Goal: Task Accomplishment & Management: Manage account settings

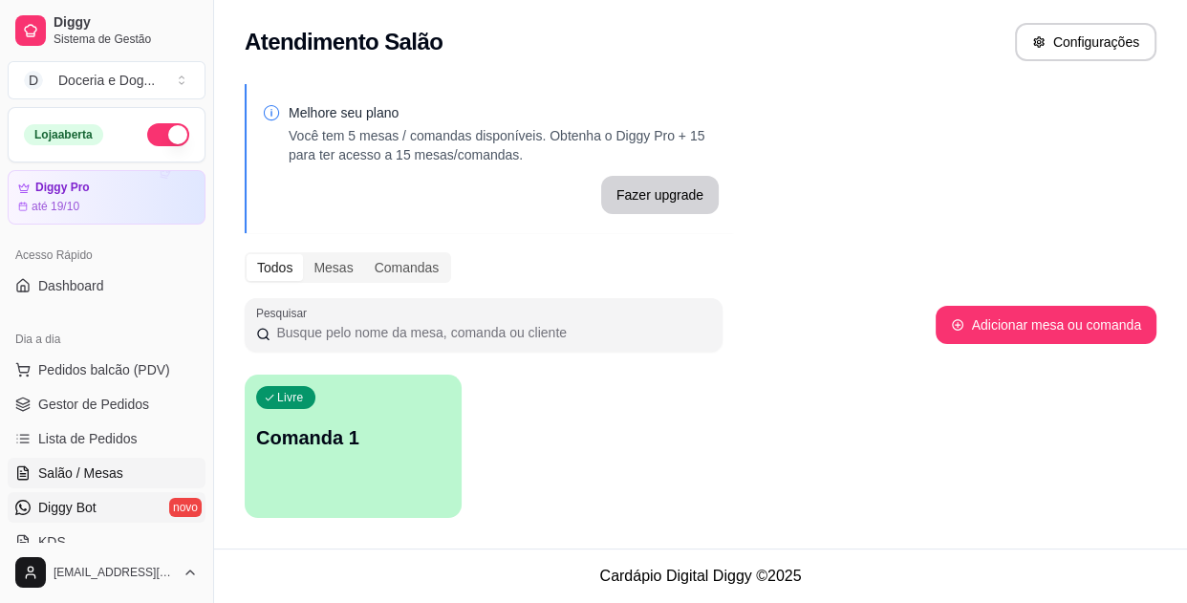
click at [75, 509] on span "Diggy Bot" at bounding box center [67, 507] width 58 height 19
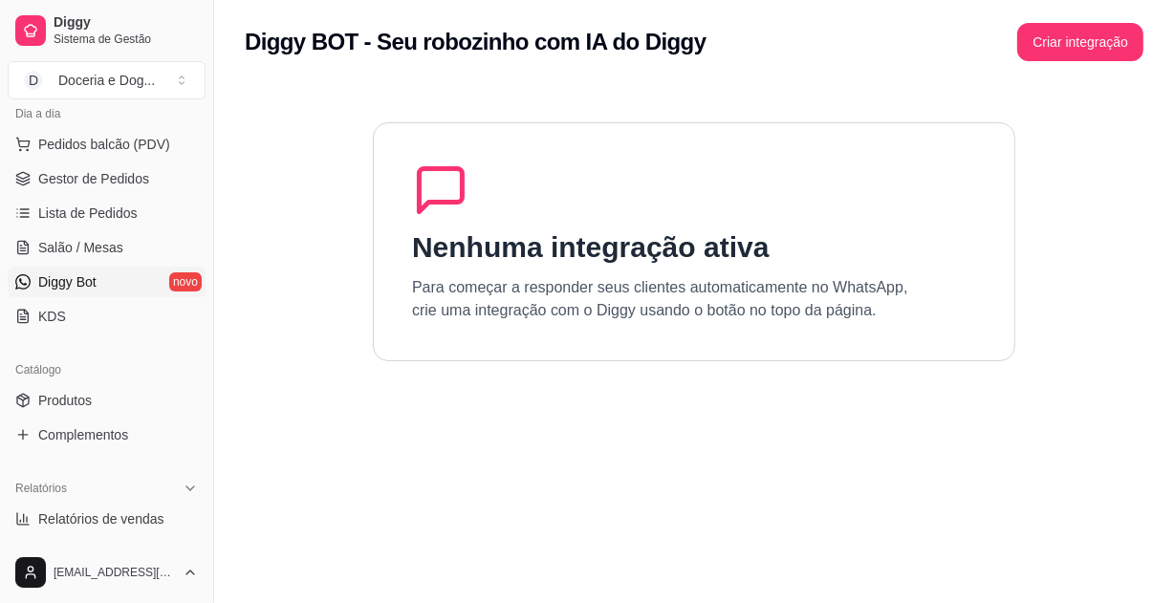
scroll to position [260, 0]
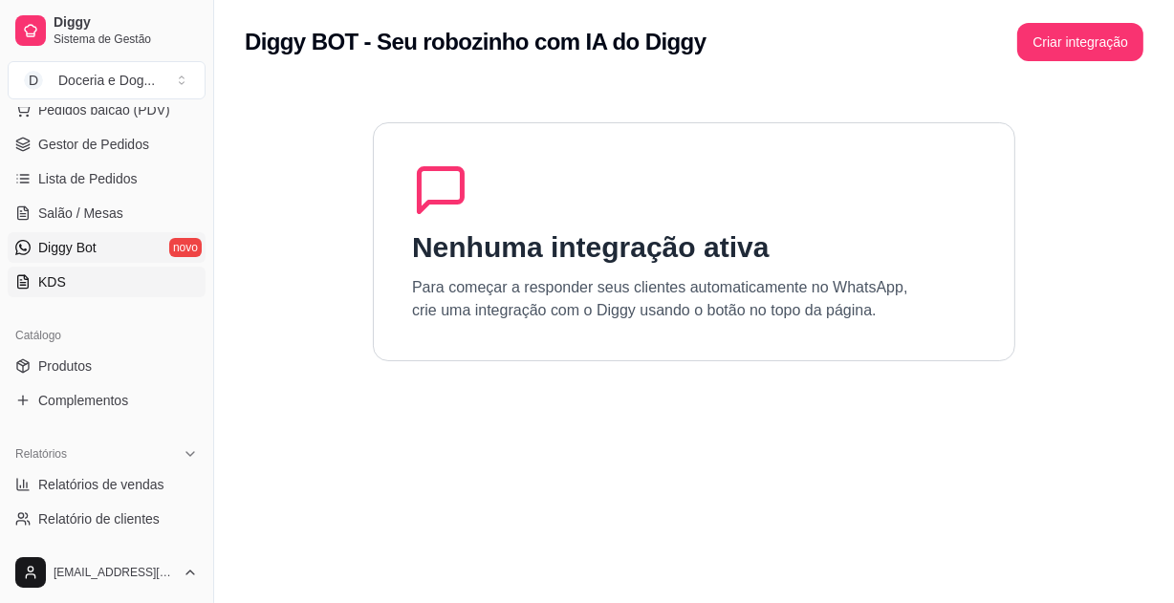
click at [98, 291] on link "KDS" at bounding box center [107, 282] width 198 height 31
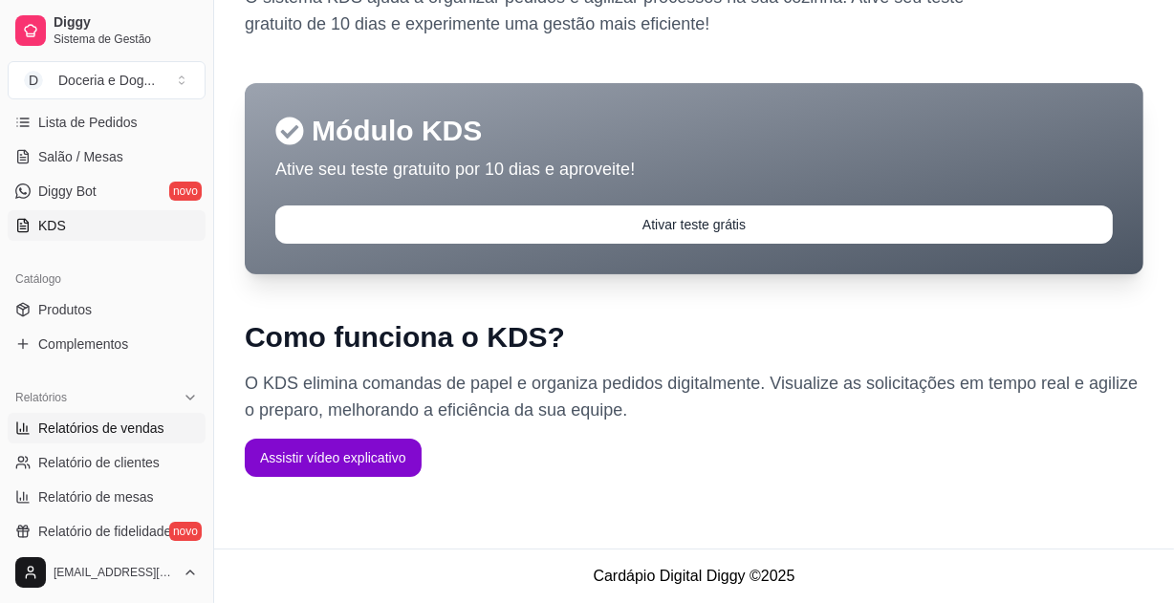
scroll to position [347, 0]
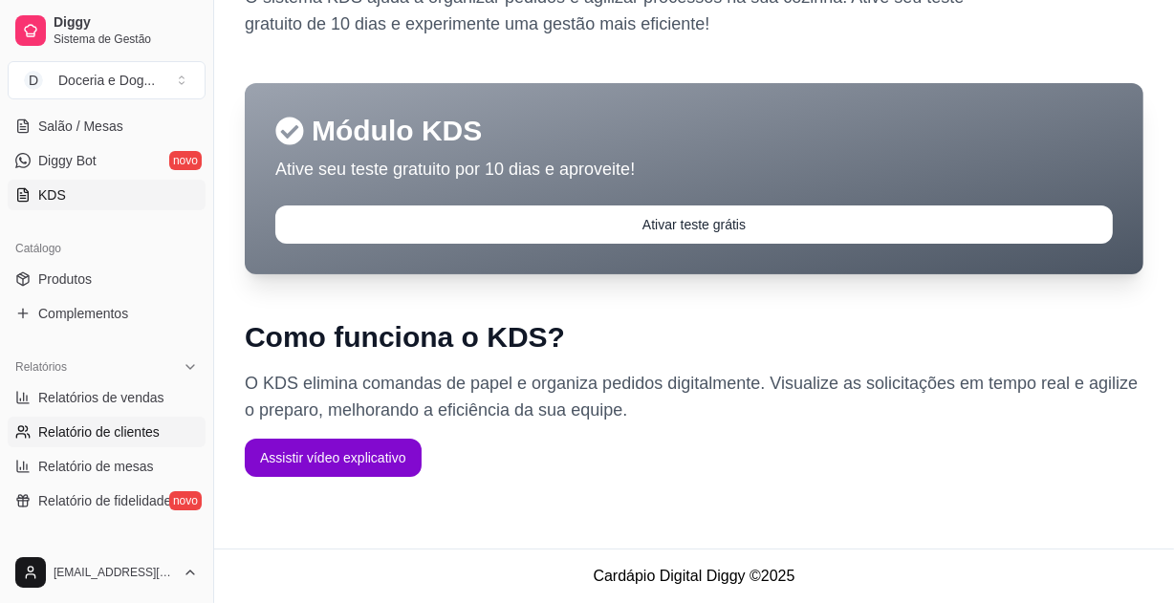
click at [132, 439] on span "Relatório de clientes" at bounding box center [98, 431] width 121 height 19
select select "30"
select select "HIGHEST_TOTAL_SPENT_WITH_ORDERS"
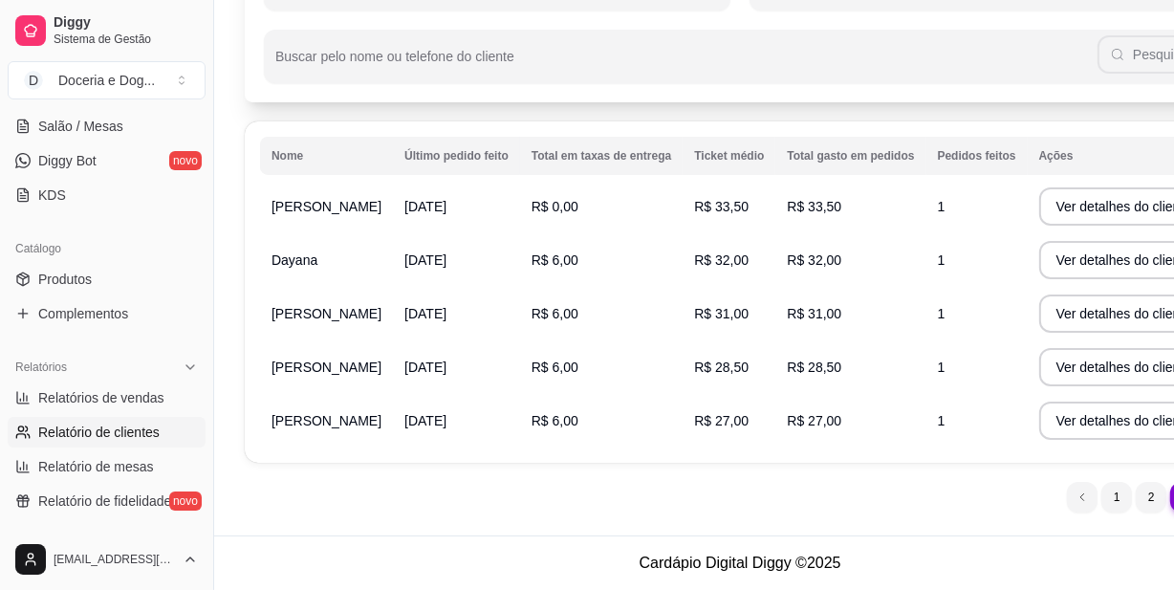
scroll to position [191, 0]
click at [1137, 494] on ul "3 1 2 3" at bounding box center [1151, 497] width 168 height 31
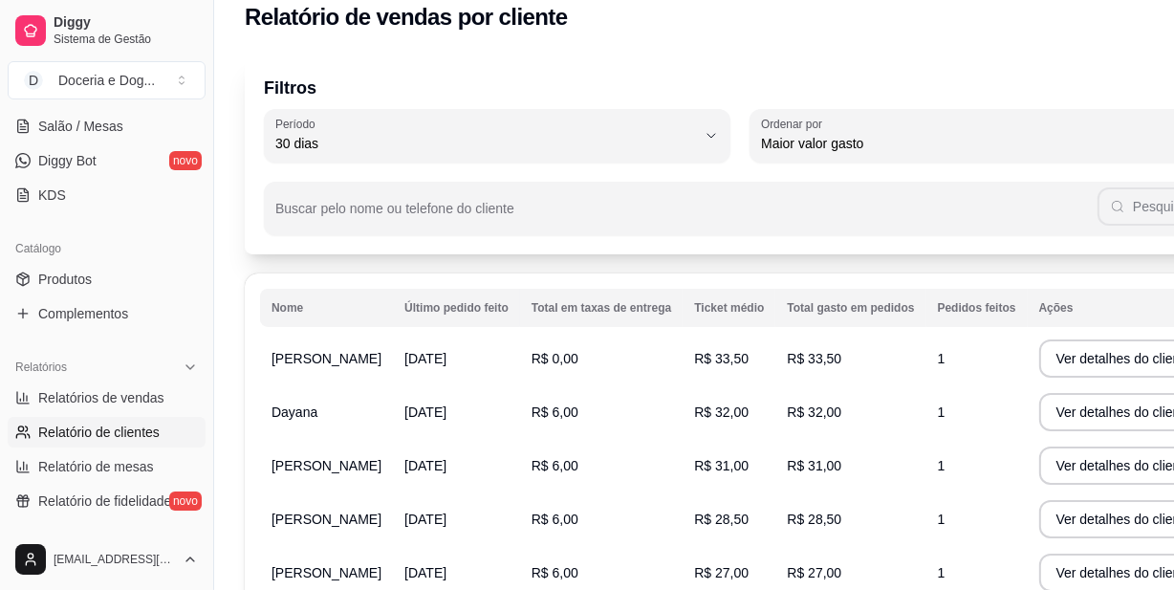
scroll to position [0, 0]
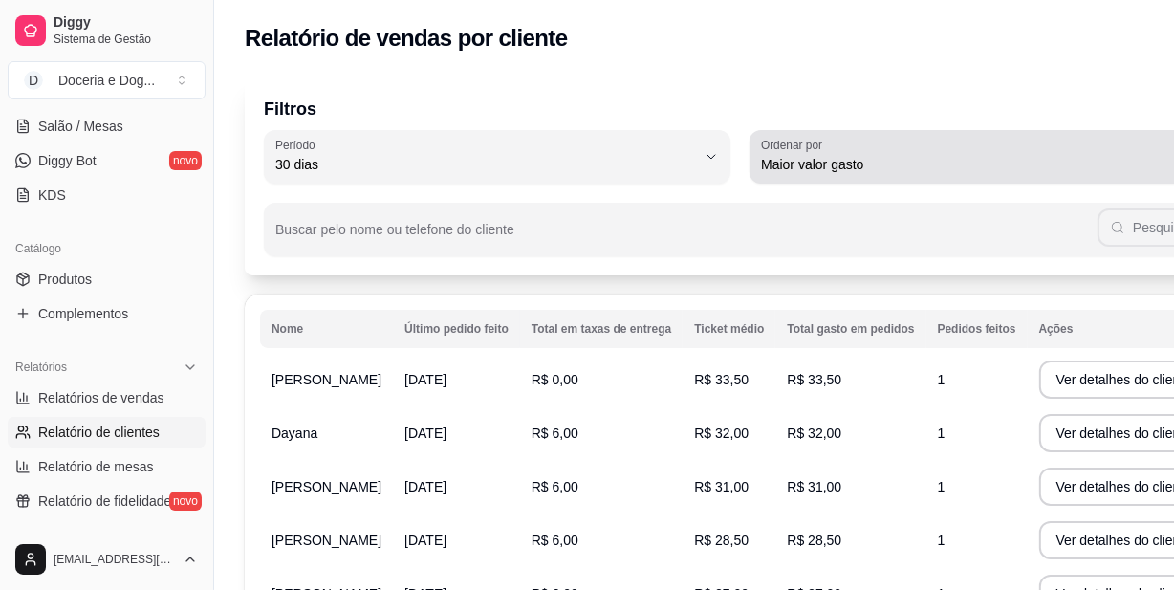
click at [861, 156] on span "Maior valor gasto" at bounding box center [971, 164] width 420 height 19
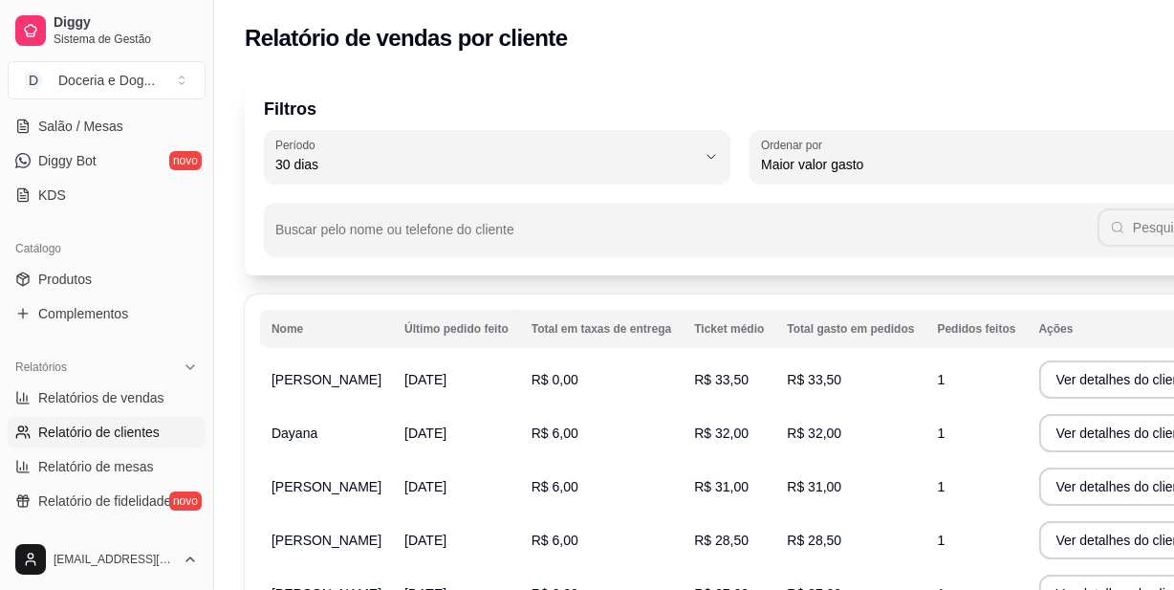
click at [839, 216] on span "Maior número de pedidos" at bounding box center [909, 209] width 359 height 18
type input "HIGHEST_ORDER_COUNT"
select select "HIGHEST_ORDER_COUNT"
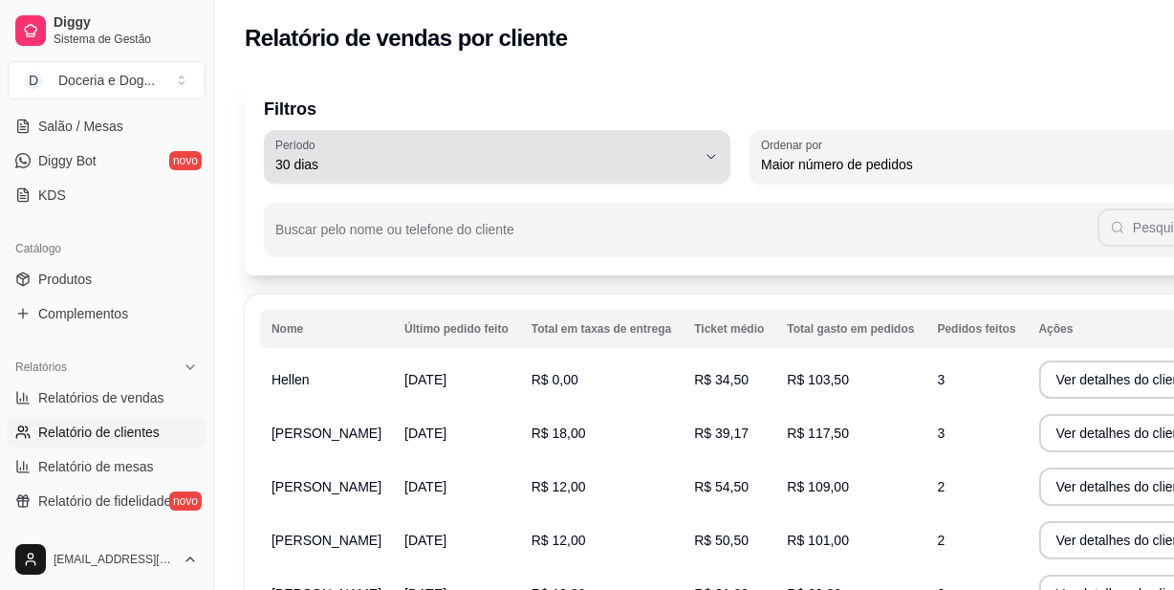
click at [526, 136] on button "Período 30 dias" at bounding box center [497, 157] width 466 height 54
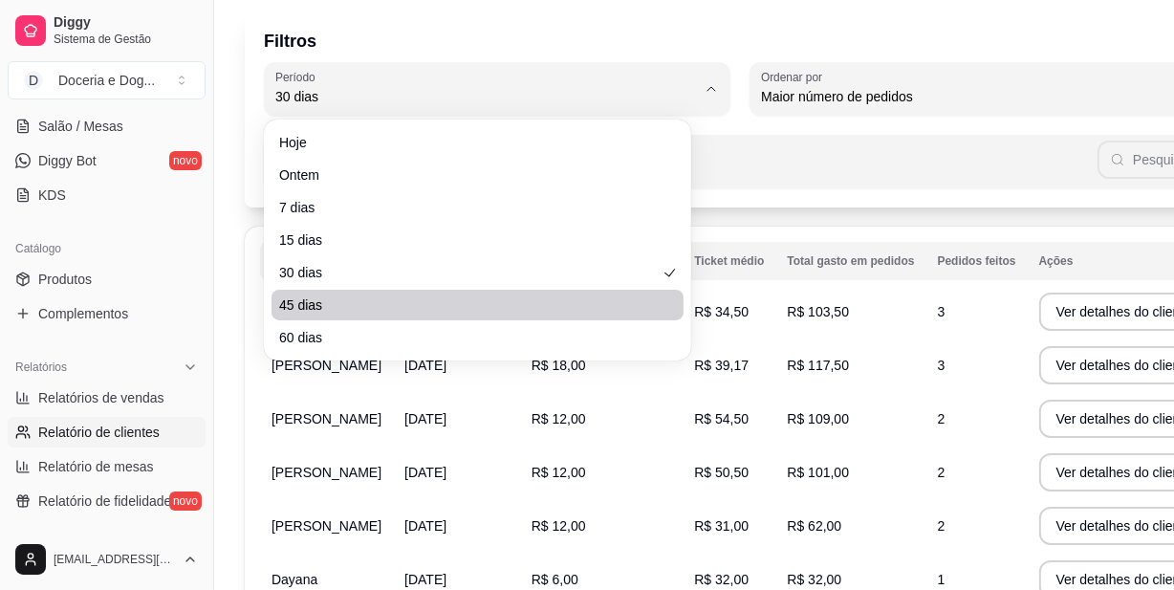
scroll to position [173, 0]
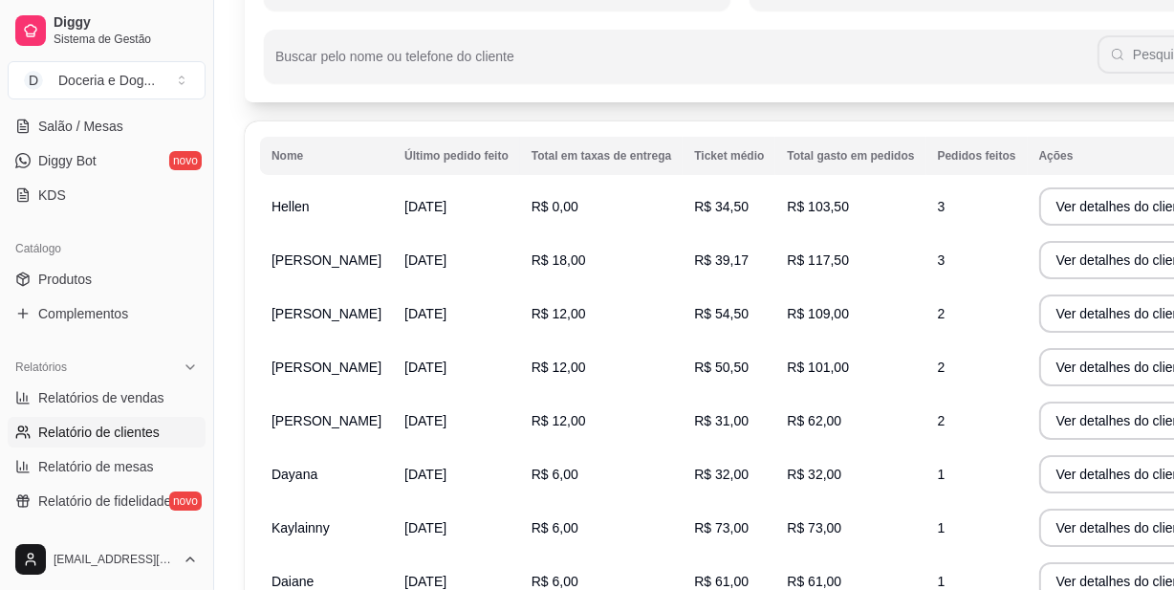
click at [454, 219] on li "60 dias" at bounding box center [478, 224] width 396 height 30
type input "60"
select select "60"
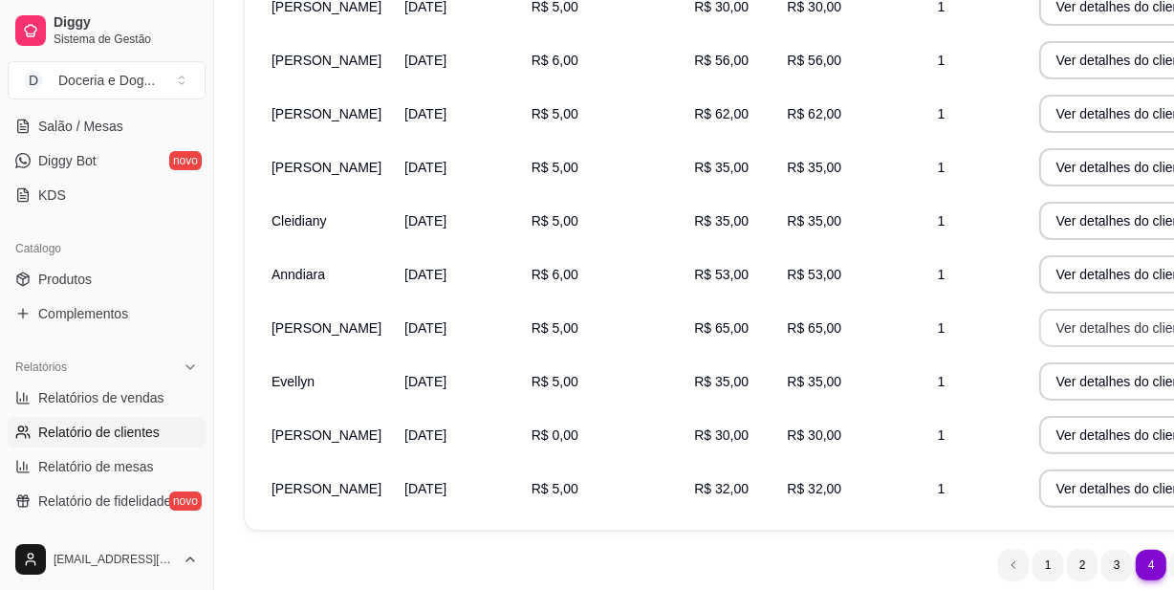
scroll to position [516, 0]
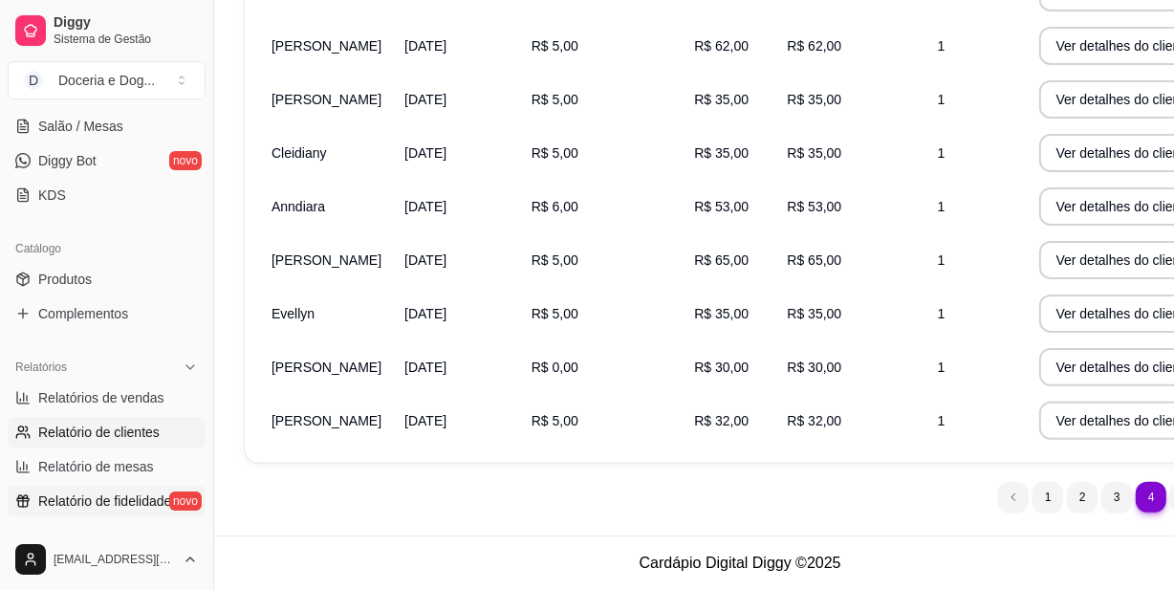
click at [103, 496] on span "Relatório de fidelidade" at bounding box center [104, 500] width 133 height 19
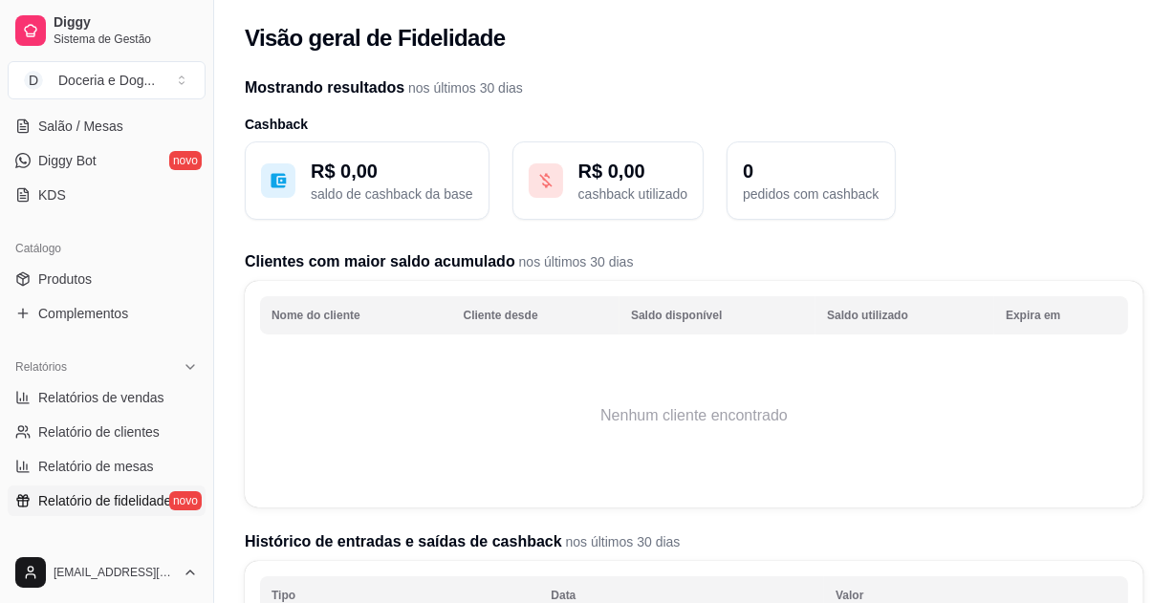
click at [342, 154] on div "R$ 0,00 saldo de cashback da base" at bounding box center [367, 180] width 245 height 78
click at [612, 169] on p "R$ 0,00" at bounding box center [632, 171] width 109 height 27
click at [782, 188] on p "pedidos com cashback" at bounding box center [811, 193] width 136 height 19
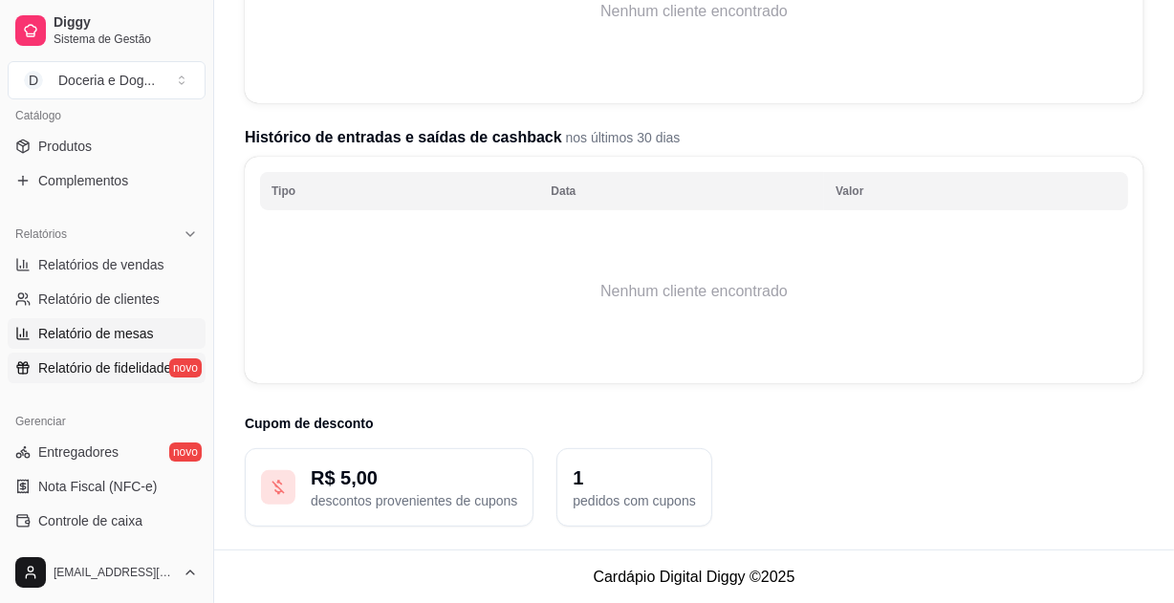
scroll to position [521, 0]
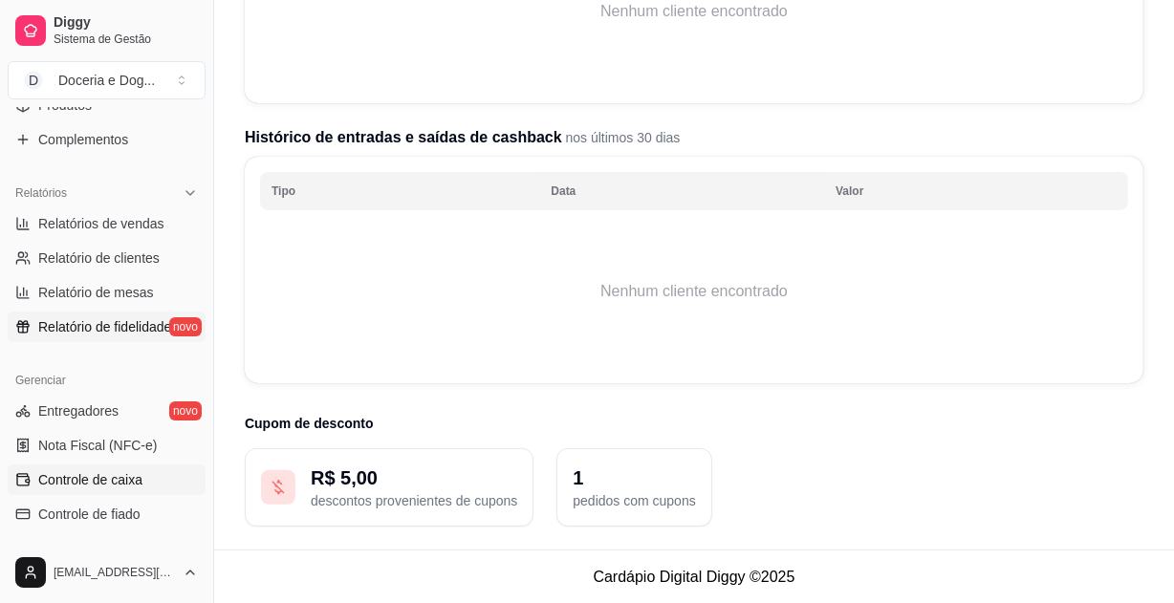
click at [86, 477] on span "Controle de caixa" at bounding box center [90, 479] width 104 height 19
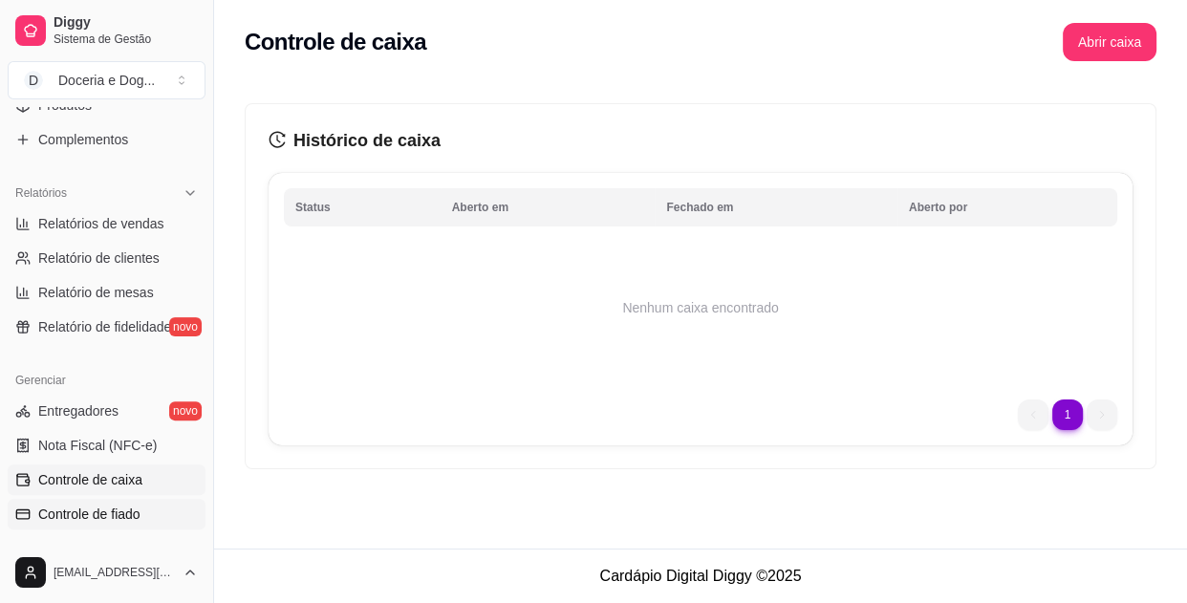
click at [83, 511] on span "Controle de fiado" at bounding box center [89, 514] width 102 height 19
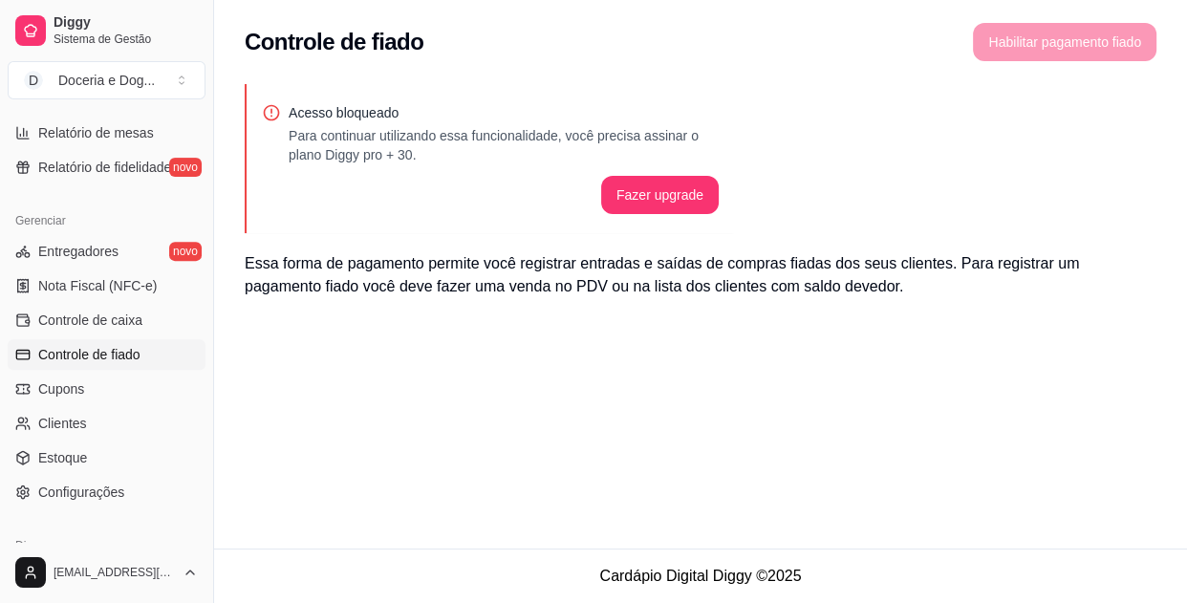
scroll to position [695, 0]
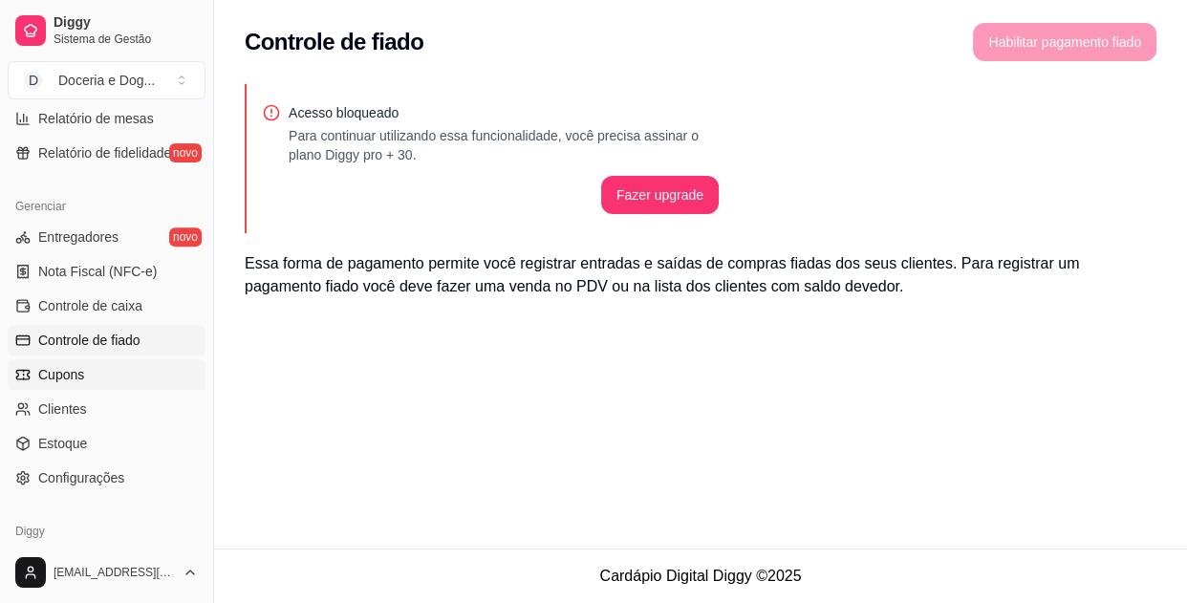
click at [75, 388] on link "Cupons" at bounding box center [107, 374] width 198 height 31
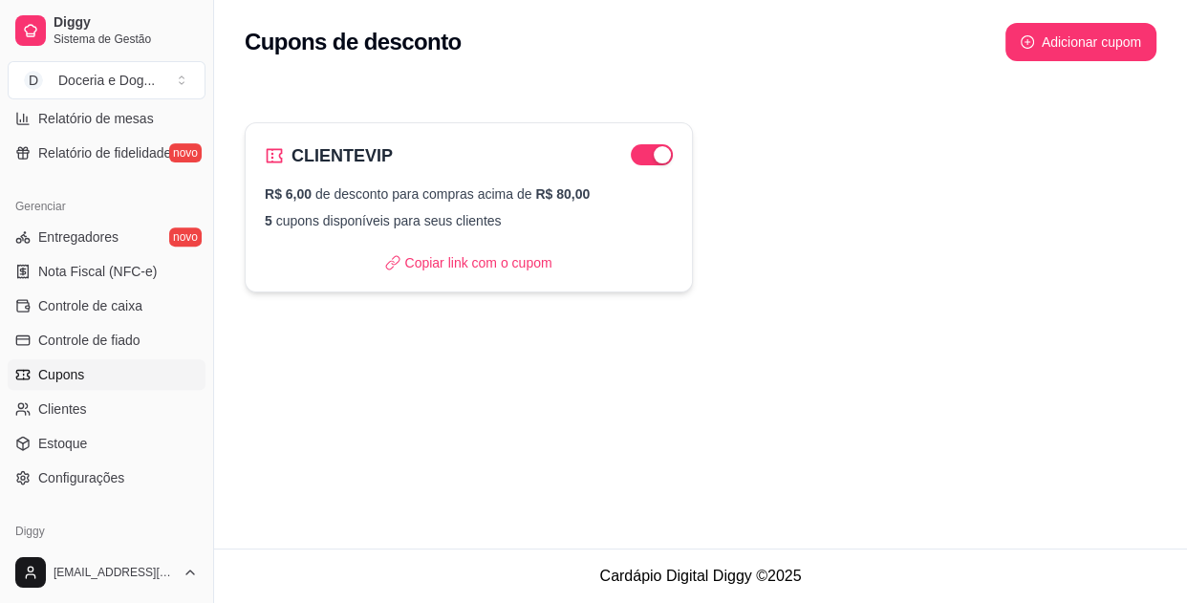
click at [448, 197] on p "R$ 6,00 de desconto para compras acima de R$ 80,00" at bounding box center [469, 193] width 408 height 19
select select "FIXED_VALUE"
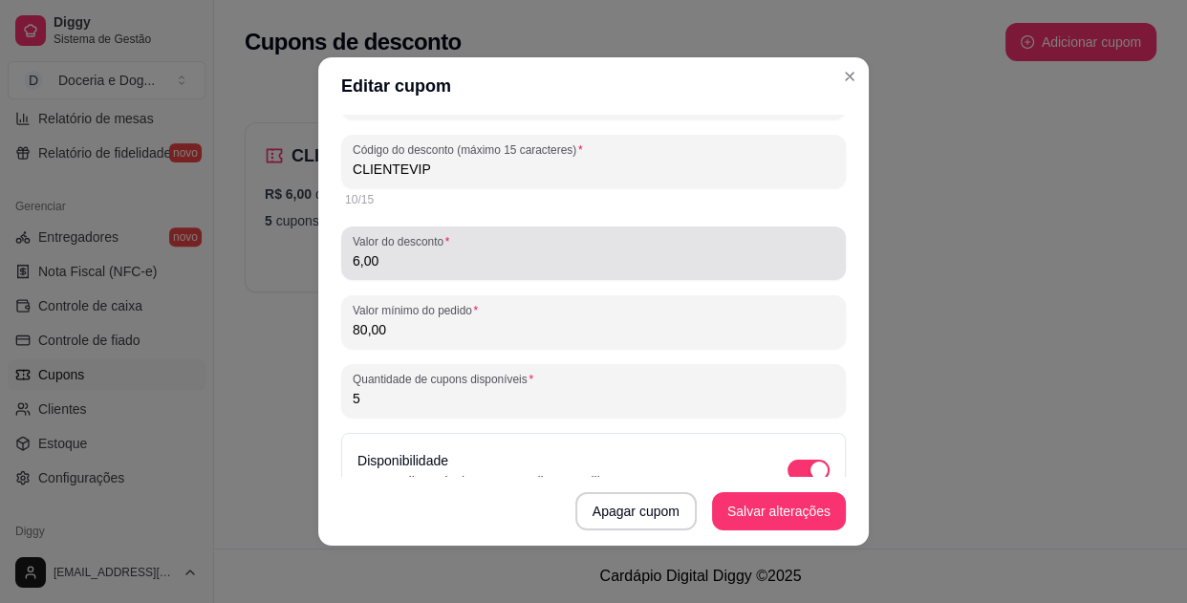
scroll to position [86, 0]
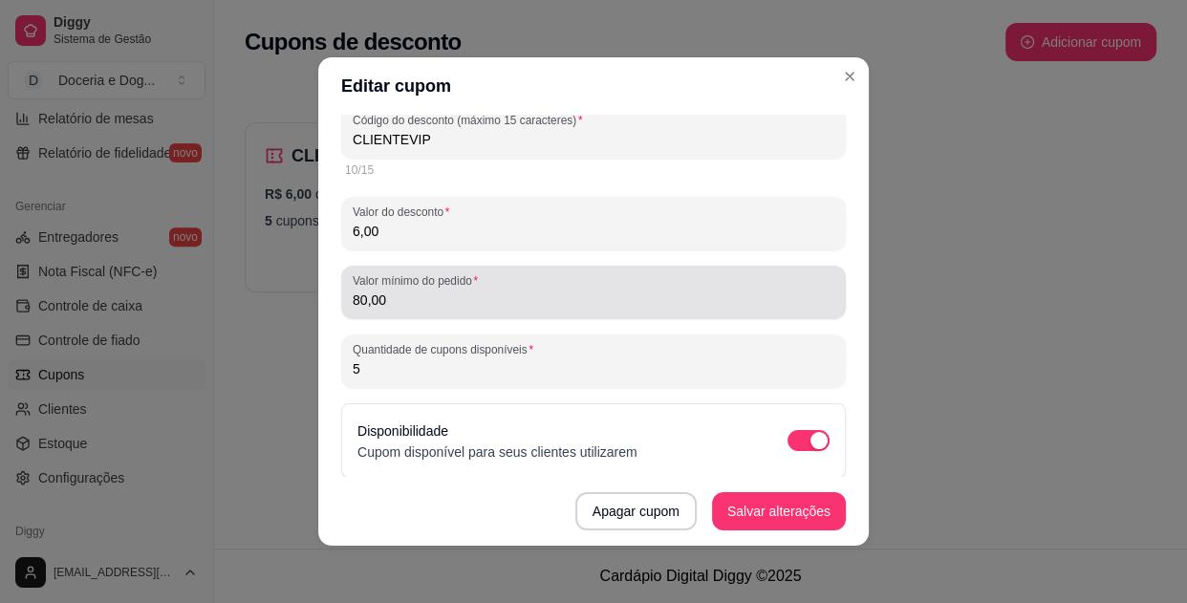
click at [424, 316] on div "Valor mínimo do pedido 80,00" at bounding box center [593, 293] width 505 height 54
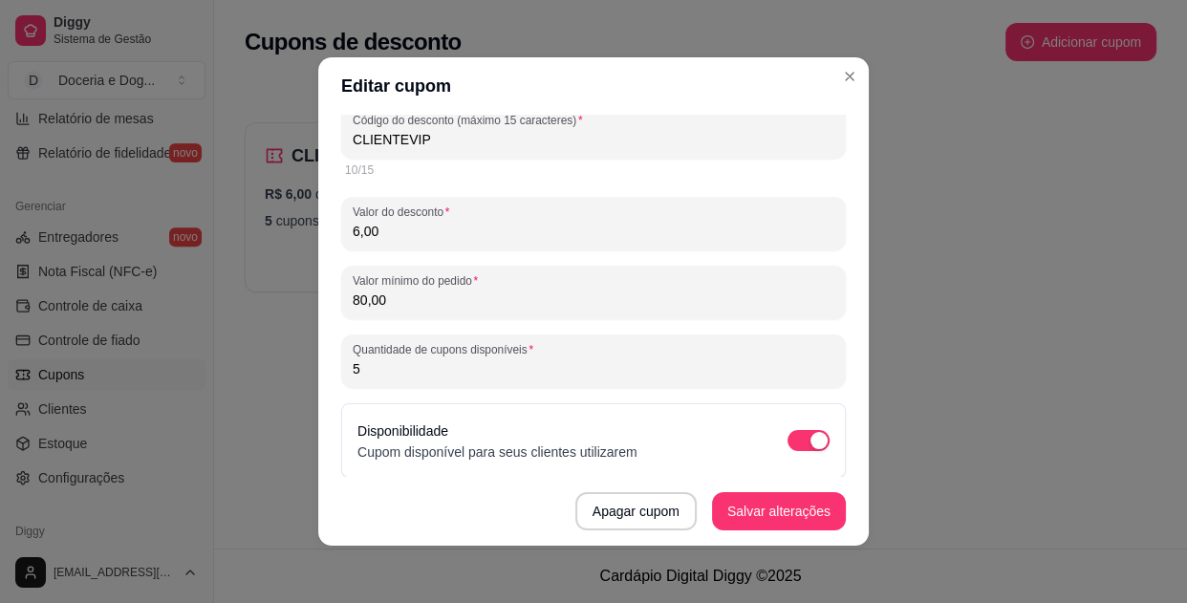
click at [436, 298] on input "80,00" at bounding box center [594, 300] width 482 height 19
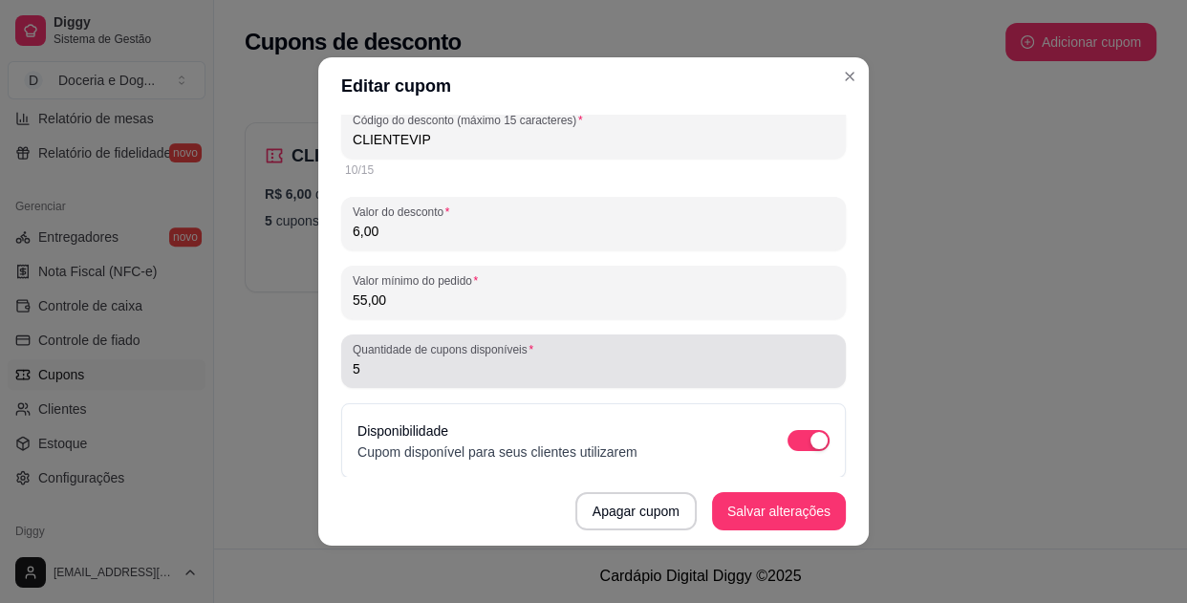
type input "55,00"
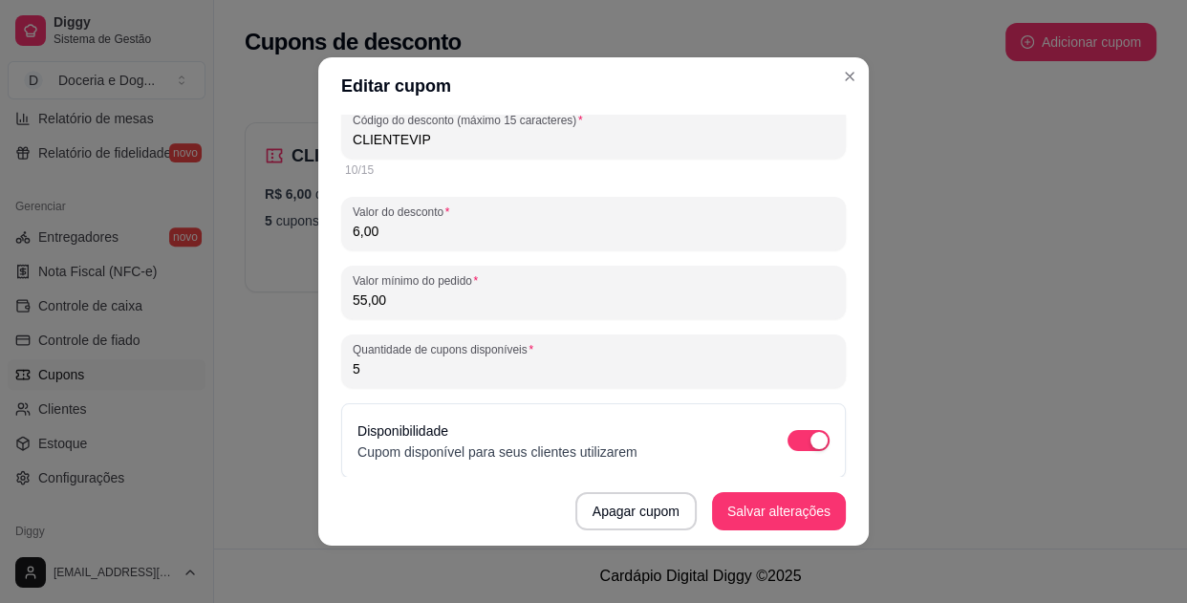
click at [521, 363] on input "5" at bounding box center [594, 368] width 482 height 19
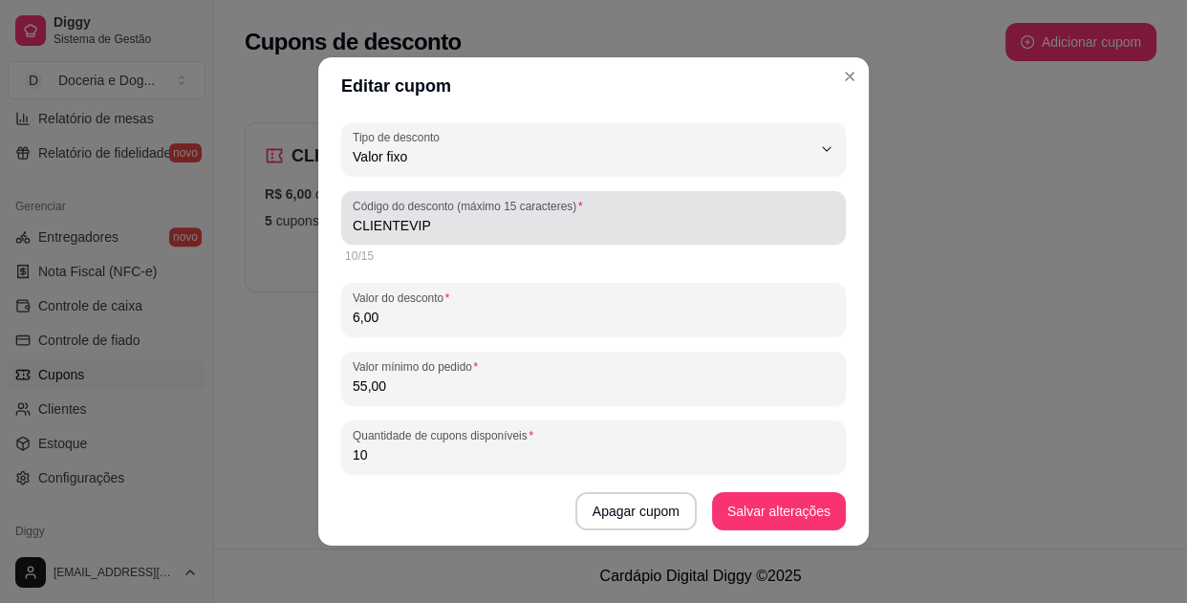
type input "10"
click at [433, 226] on input "CLIENTEVIP" at bounding box center [594, 225] width 482 height 19
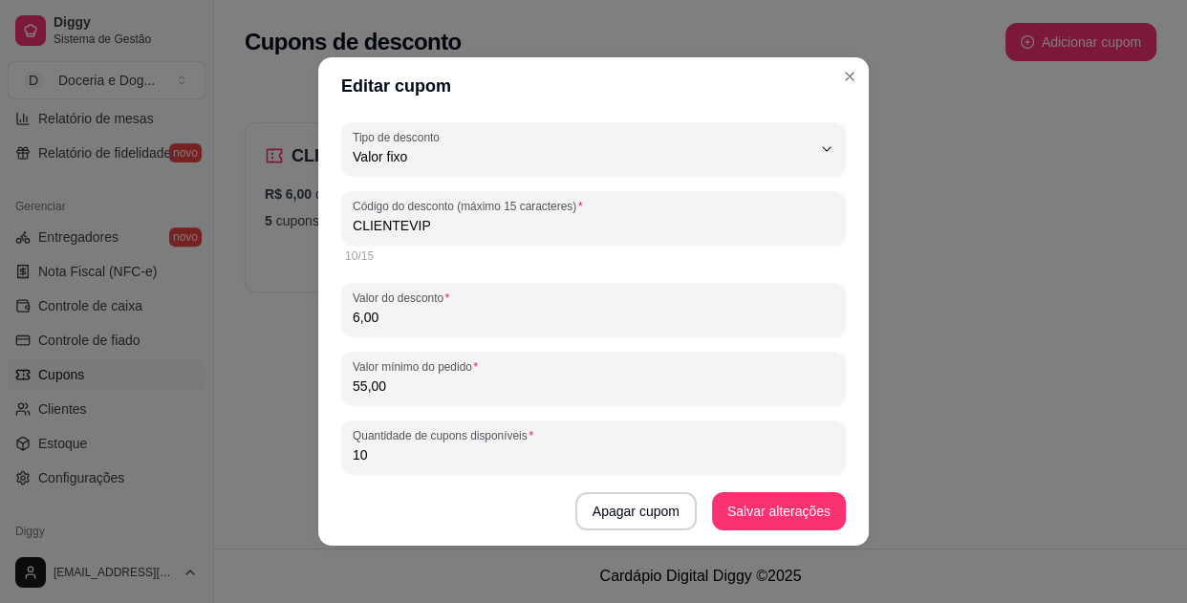
click at [433, 226] on input "CLIENTEVIP" at bounding box center [594, 225] width 482 height 19
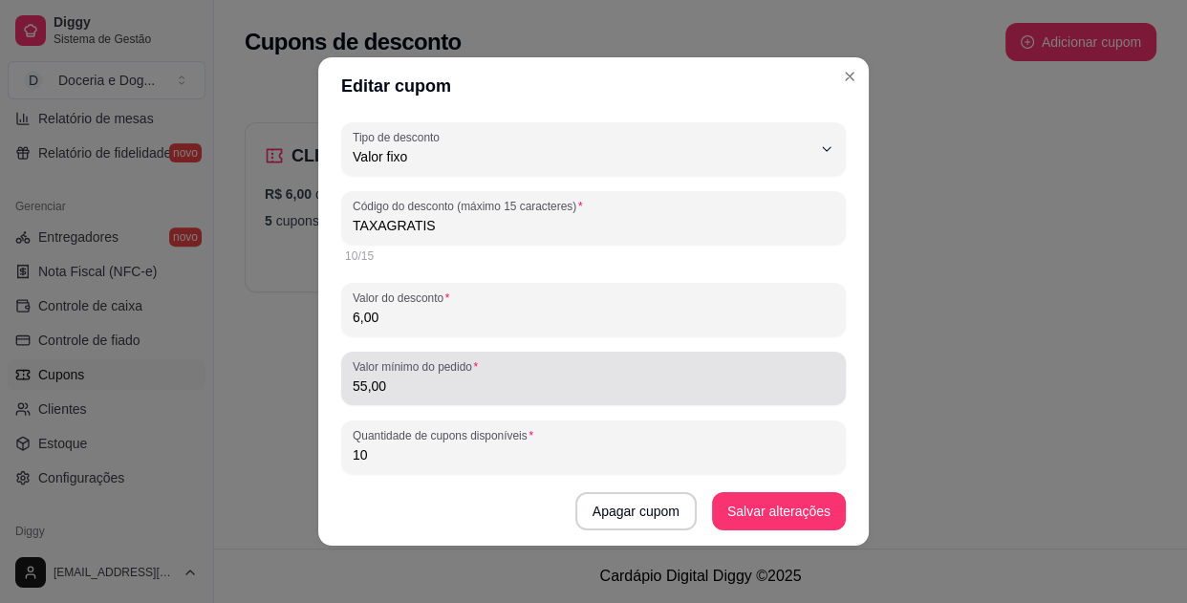
type input "TAXAGRATIS"
click at [407, 381] on input "55,00" at bounding box center [594, 386] width 482 height 19
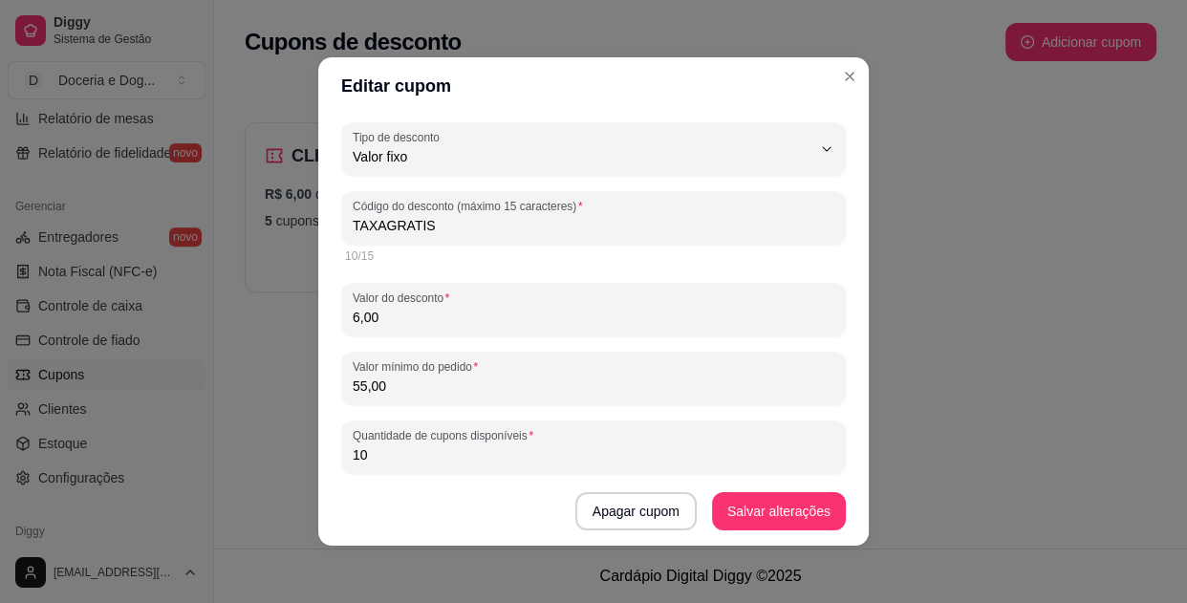
click at [407, 381] on input "55,00" at bounding box center [594, 386] width 482 height 19
type input "50,00"
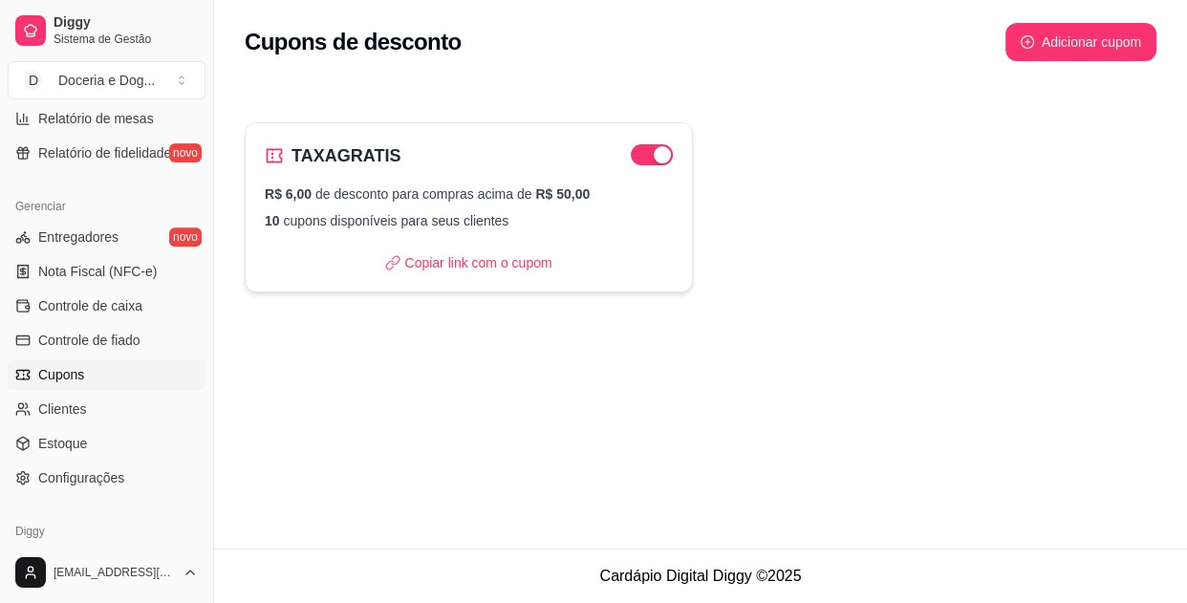
click at [431, 206] on div "R$ 6,00 de desconto para compras acima de R$ 50,00 10 cupons disponíveis para s…" at bounding box center [469, 207] width 408 height 46
select select "FIXED_VALUE"
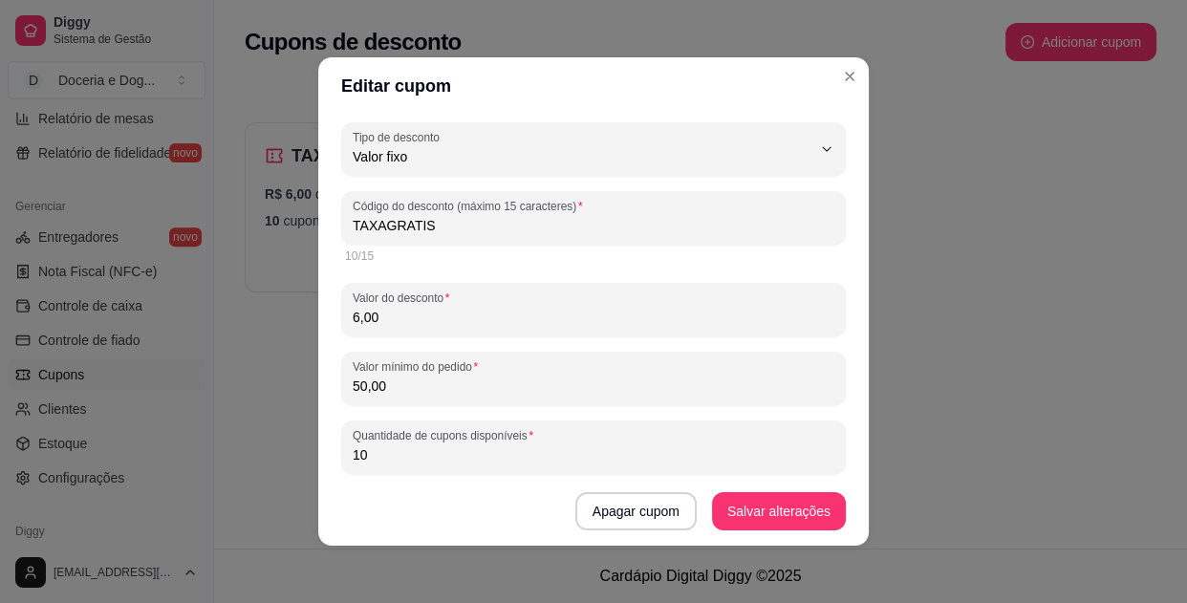
click at [410, 231] on input "TAXAGRATIS" at bounding box center [594, 225] width 482 height 19
type input "6OFF"
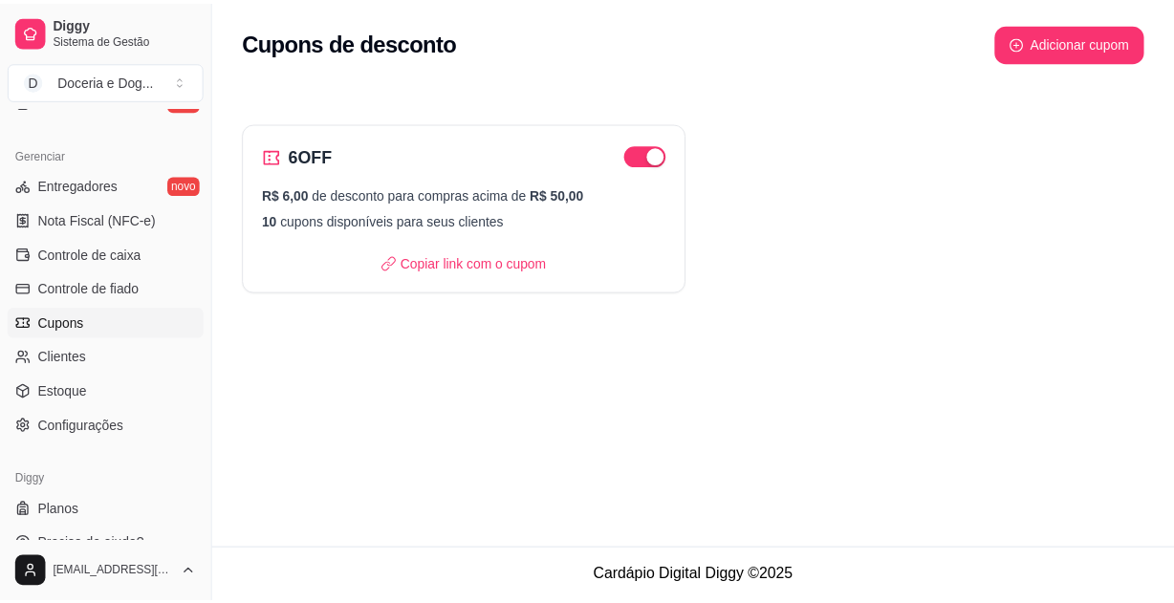
scroll to position [770, 0]
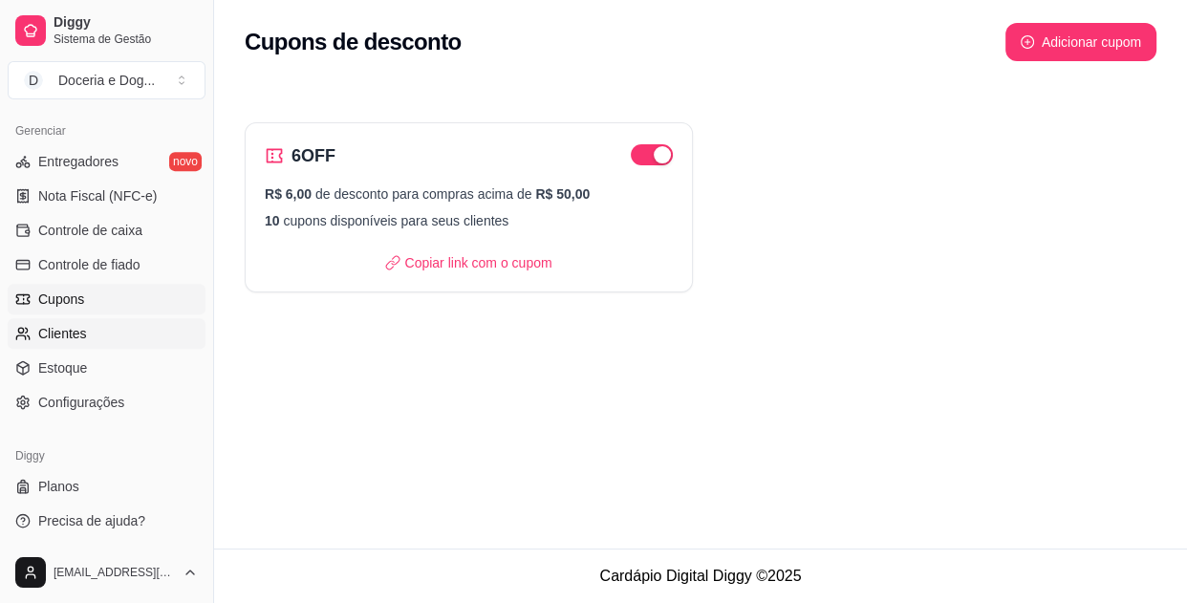
click at [108, 344] on link "Clientes" at bounding box center [107, 333] width 198 height 31
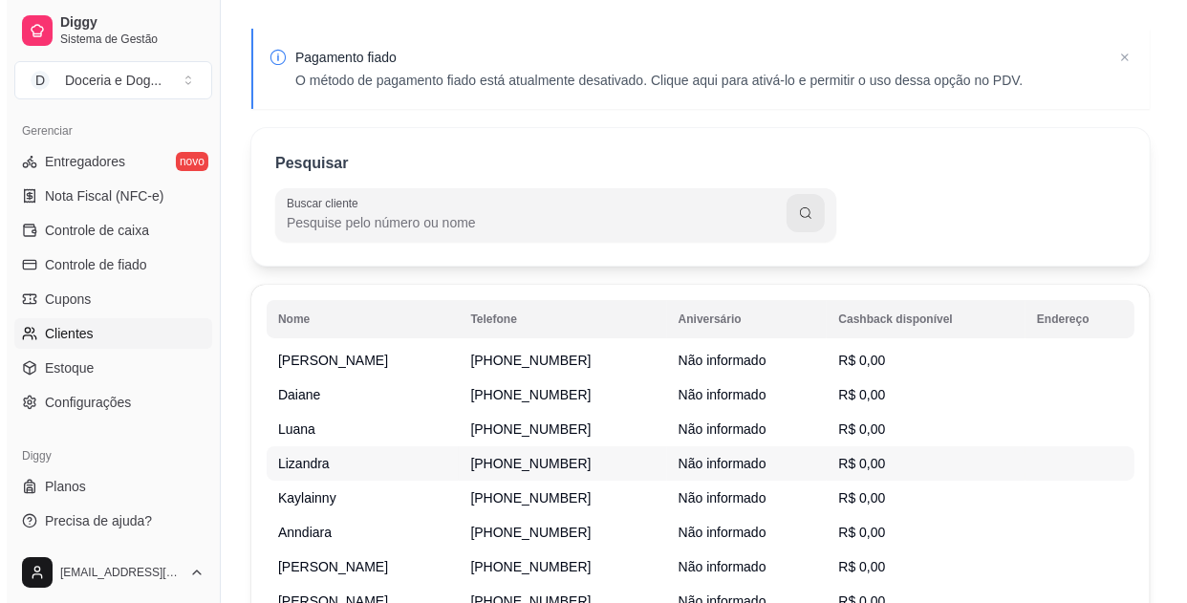
scroll to position [173, 0]
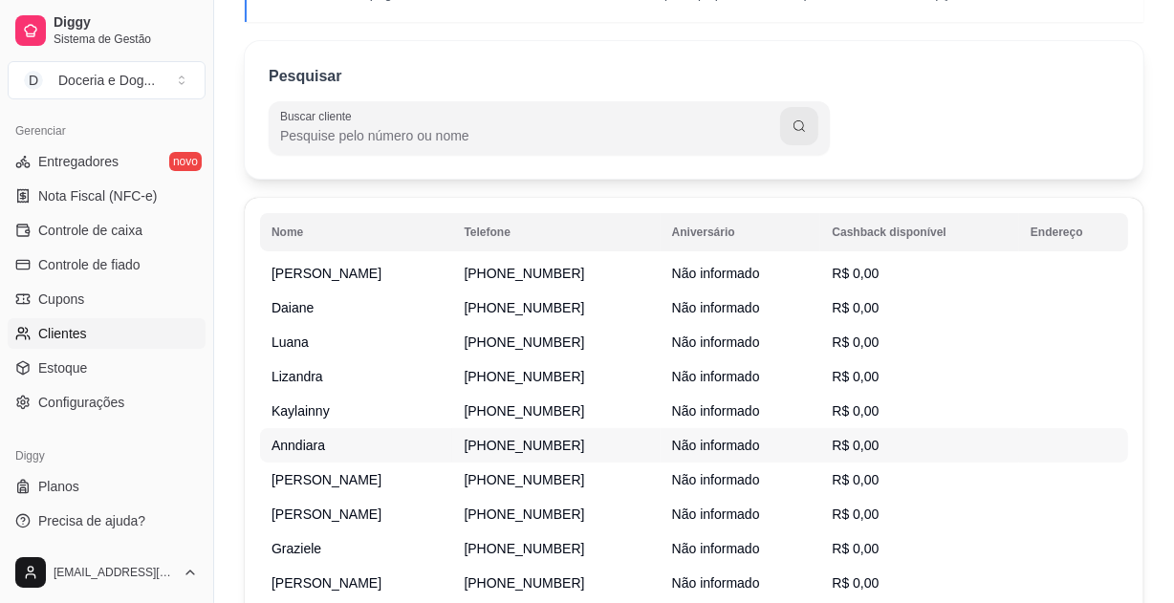
click at [559, 443] on span "[PHONE_NUMBER]" at bounding box center [523, 445] width 120 height 15
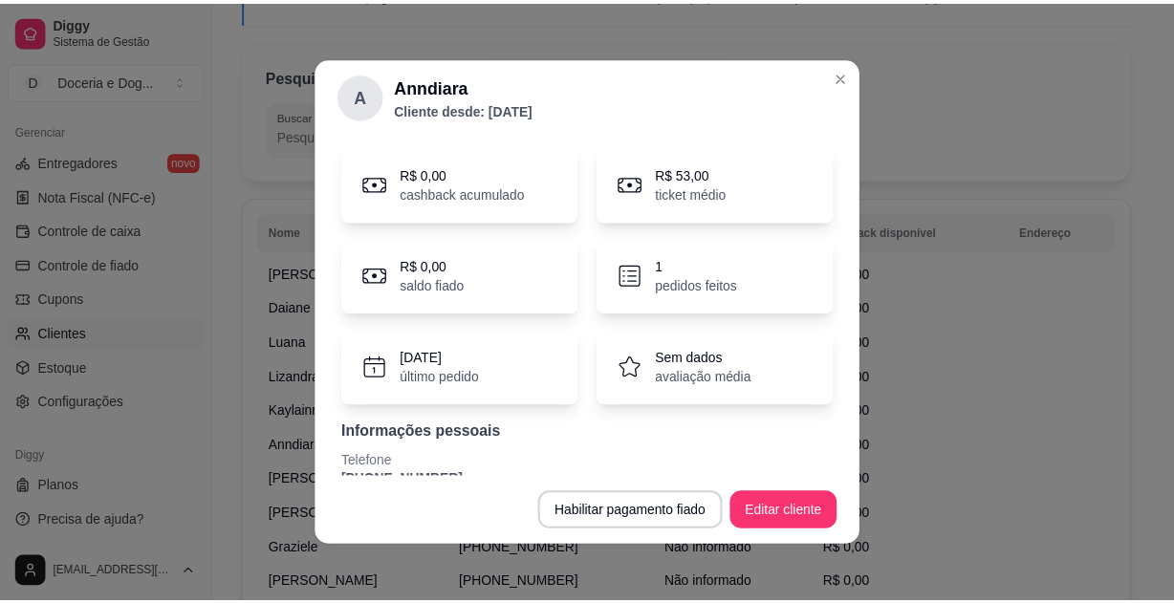
scroll to position [88, 0]
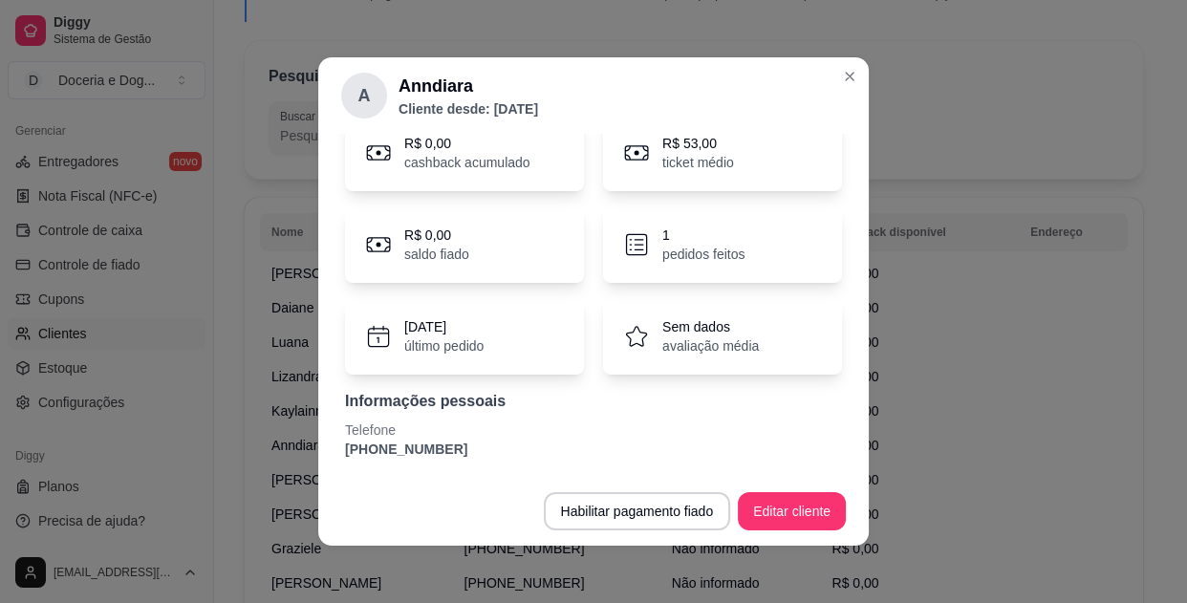
click at [827, 68] on header "A Anndiara Cliente desde: [DATE]" at bounding box center [593, 95] width 550 height 76
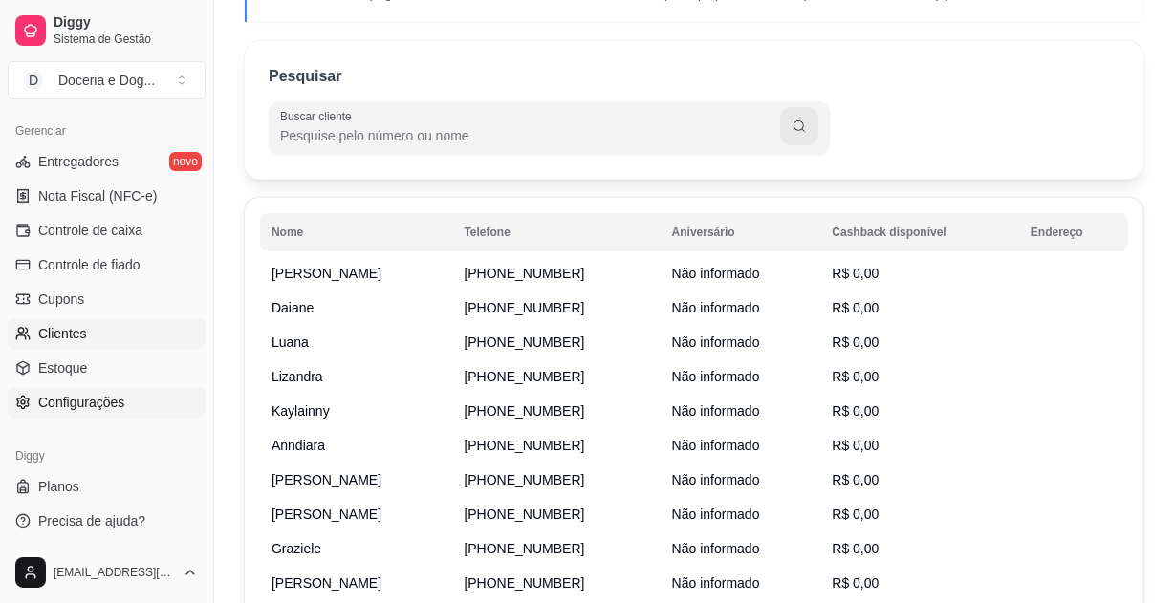
click at [128, 395] on link "Configurações" at bounding box center [107, 402] width 198 height 31
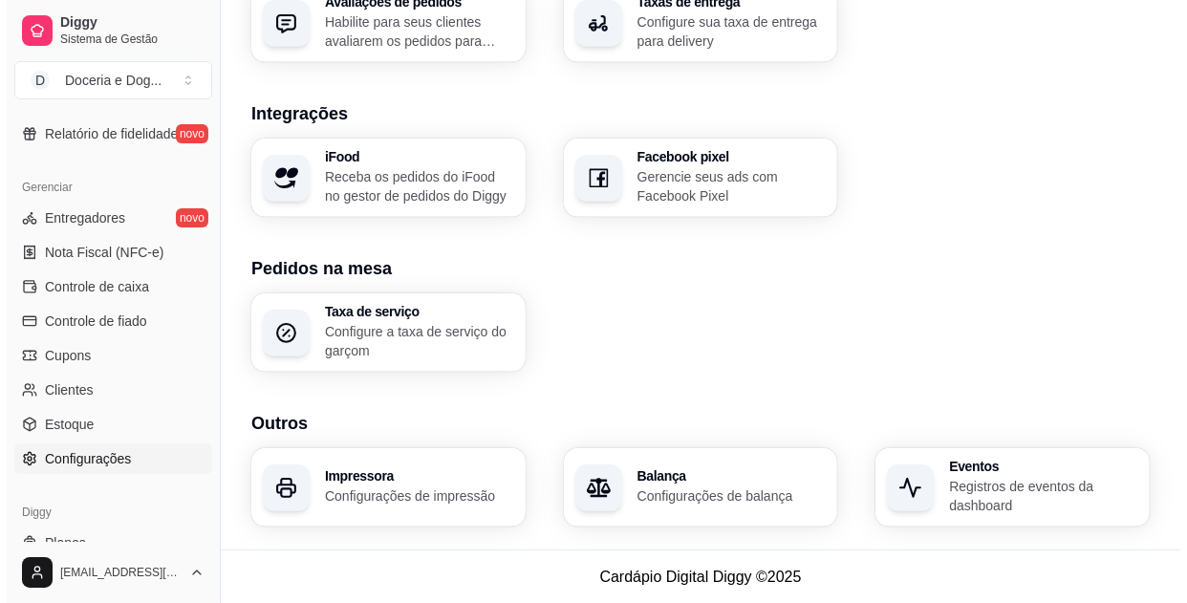
scroll to position [683, 0]
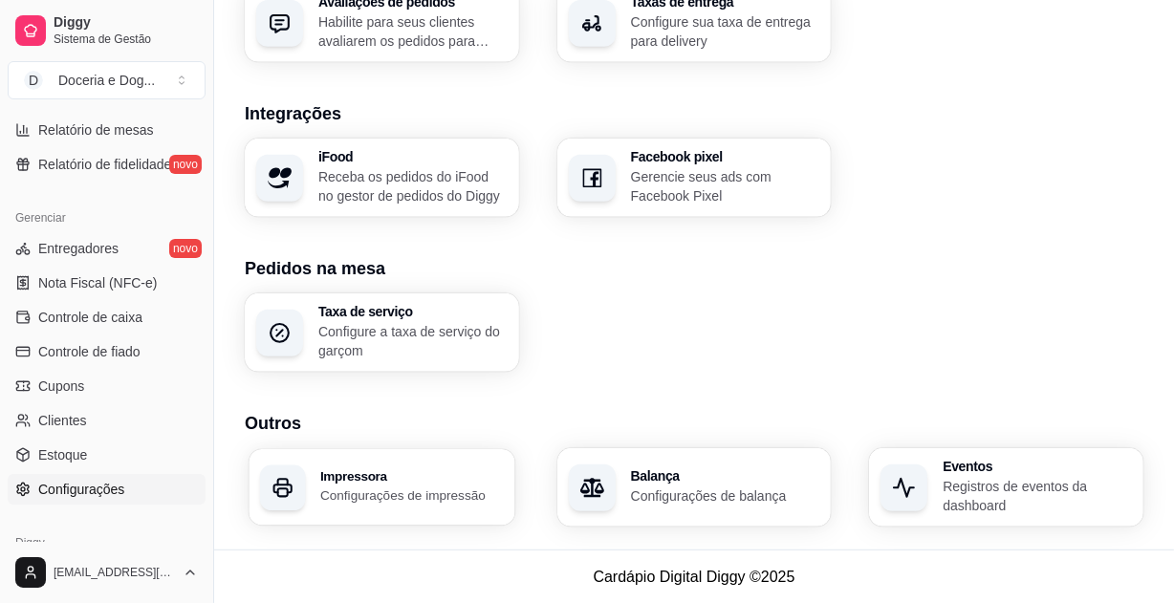
click at [377, 505] on div "Impressora Configurações de impressão" at bounding box center [381, 487] width 266 height 76
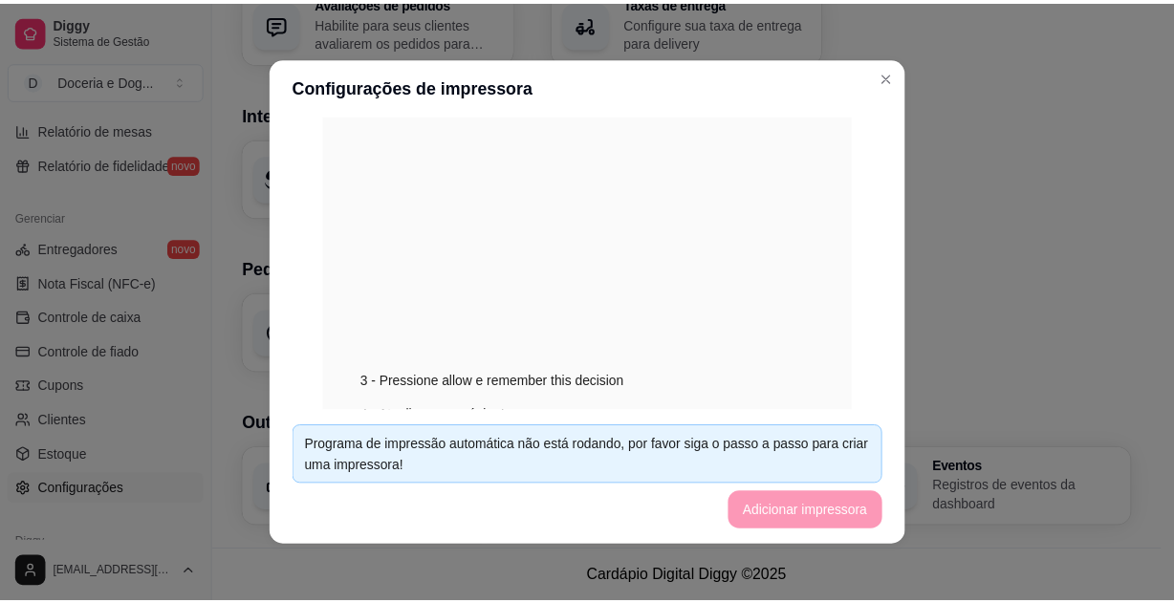
scroll to position [608, 0]
